Goal: Check status

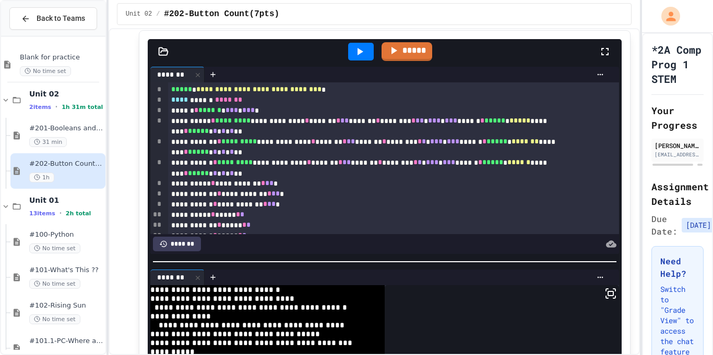
scroll to position [1304, 0]
click at [353, 58] on icon at bounding box center [359, 52] width 13 height 13
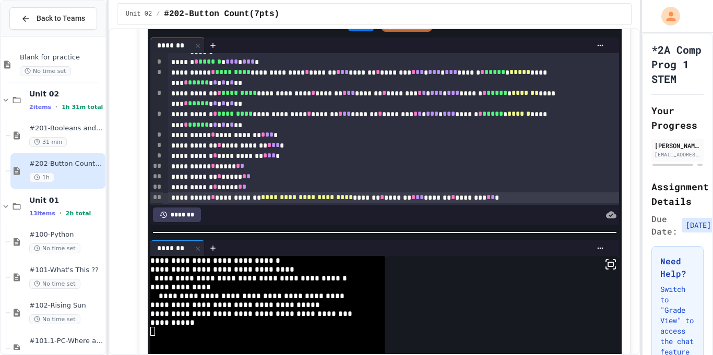
scroll to position [0, 0]
